Goal: Register for event/course

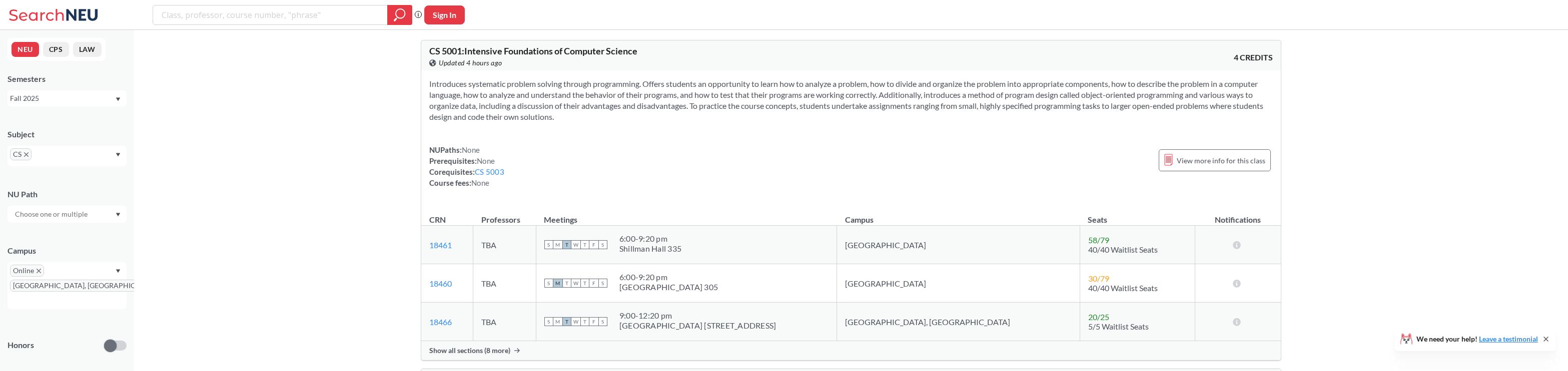
scroll to position [51, 0]
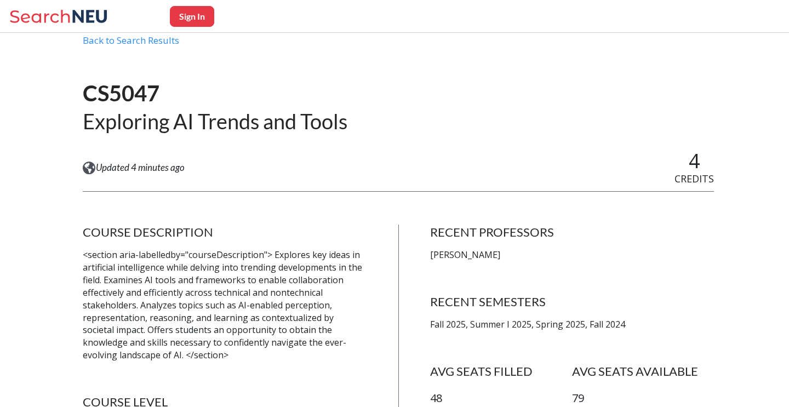
scroll to position [48, 0]
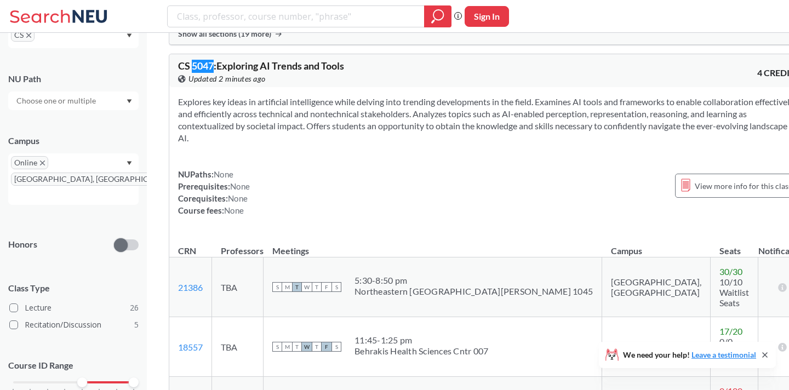
scroll to position [3497, 0]
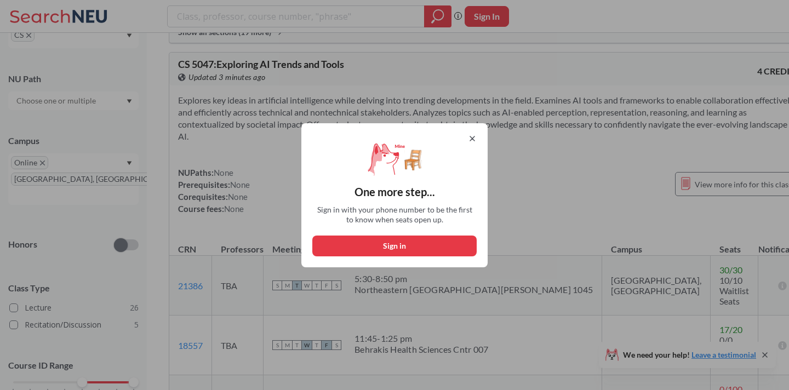
click at [436, 238] on button "Sign in" at bounding box center [394, 246] width 164 height 21
select select "US"
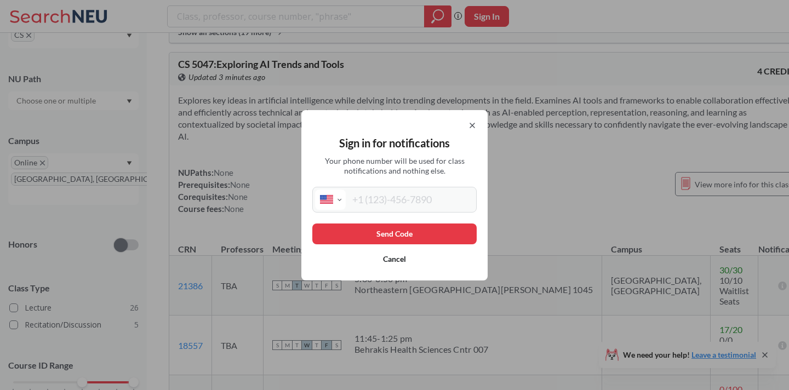
click at [472, 128] on icon at bounding box center [472, 125] width 9 height 9
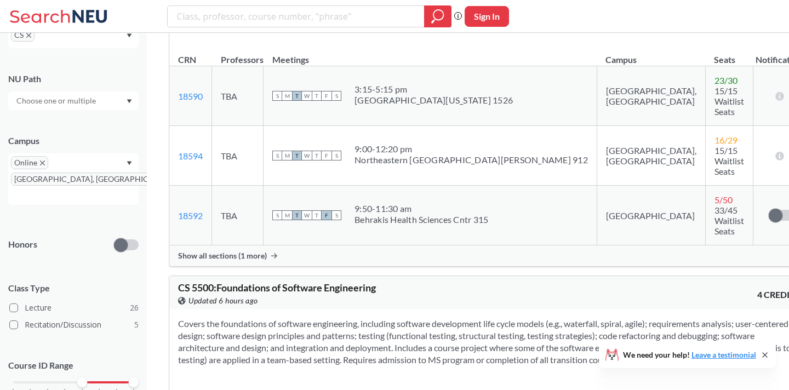
scroll to position [5718, 0]
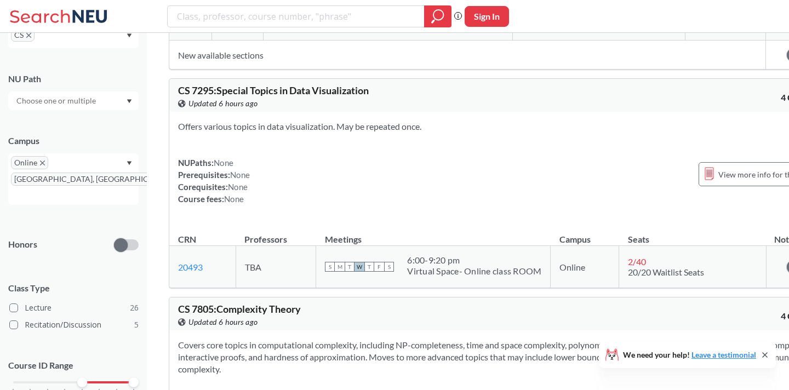
scroll to position [11337, 0]
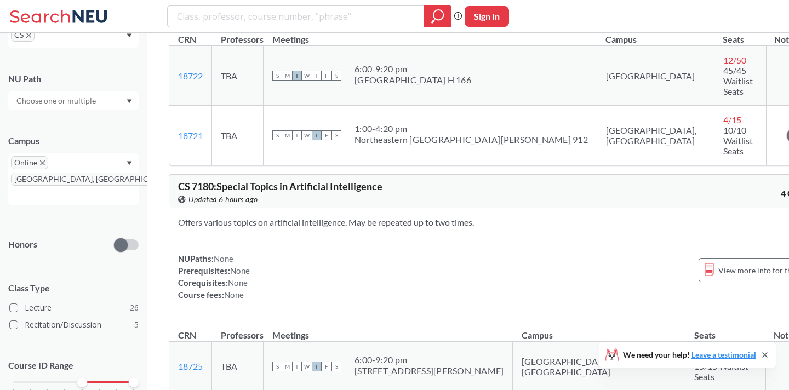
scroll to position [10889, 0]
drag, startPoint x: 192, startPoint y: 76, endPoint x: 214, endPoint y: 77, distance: 22.0
copy span "7805"
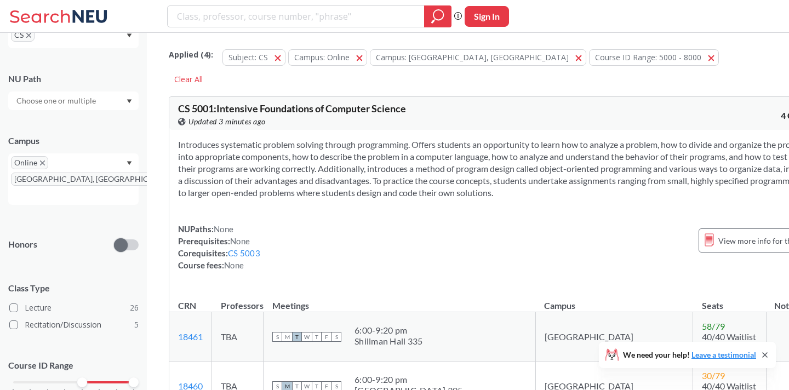
scroll to position [0, 0]
click at [256, 214] on div "Introduces systematic problem solving through programming. Offers students an o…" at bounding box center [500, 209] width 663 height 159
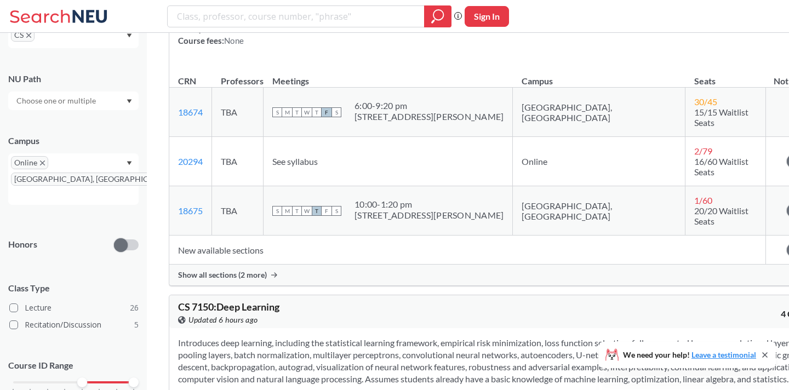
scroll to position [10443, 0]
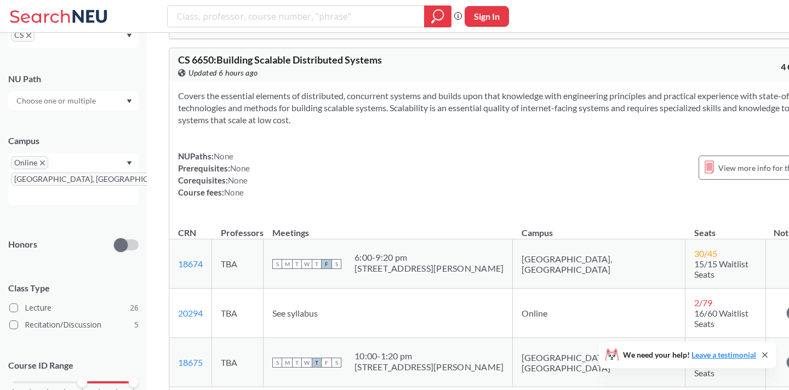
scroll to position [10283, 0]
